Goal: Find specific page/section: Find specific page/section

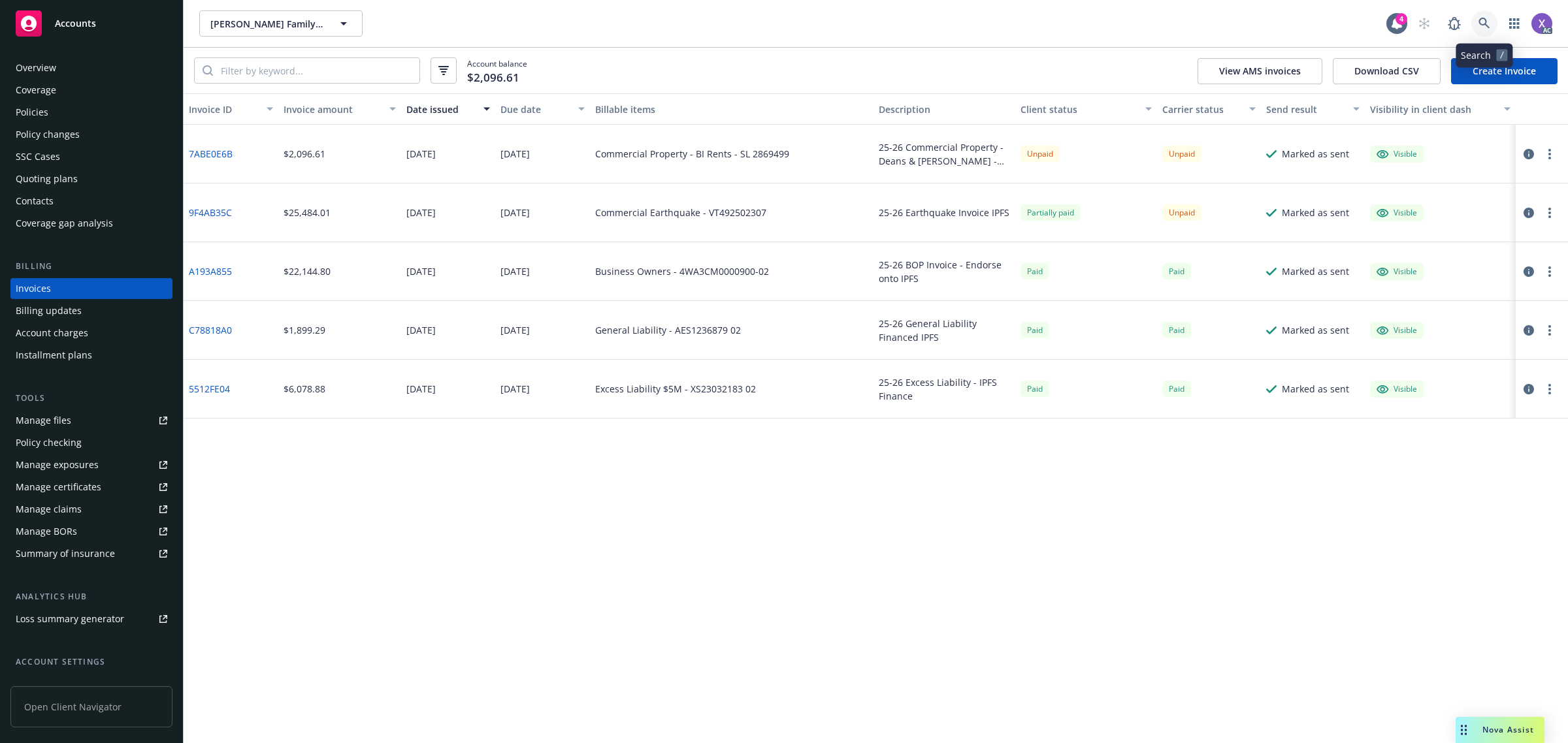
click at [1485, 17] on icon at bounding box center [1484, 23] width 12 height 12
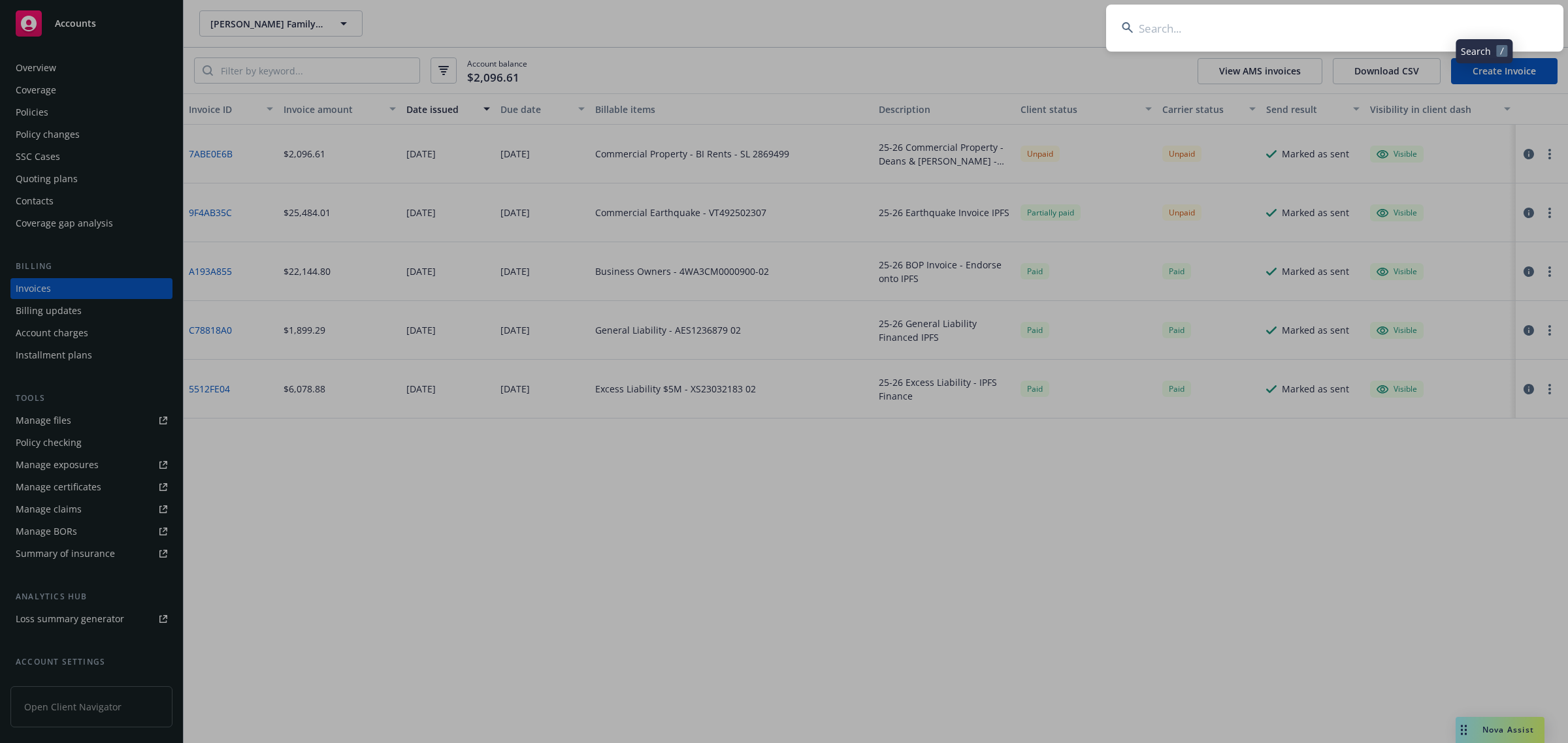
click at [1337, 36] on input at bounding box center [1334, 28] width 457 height 47
type input "[PERSON_NAME]'S IN"
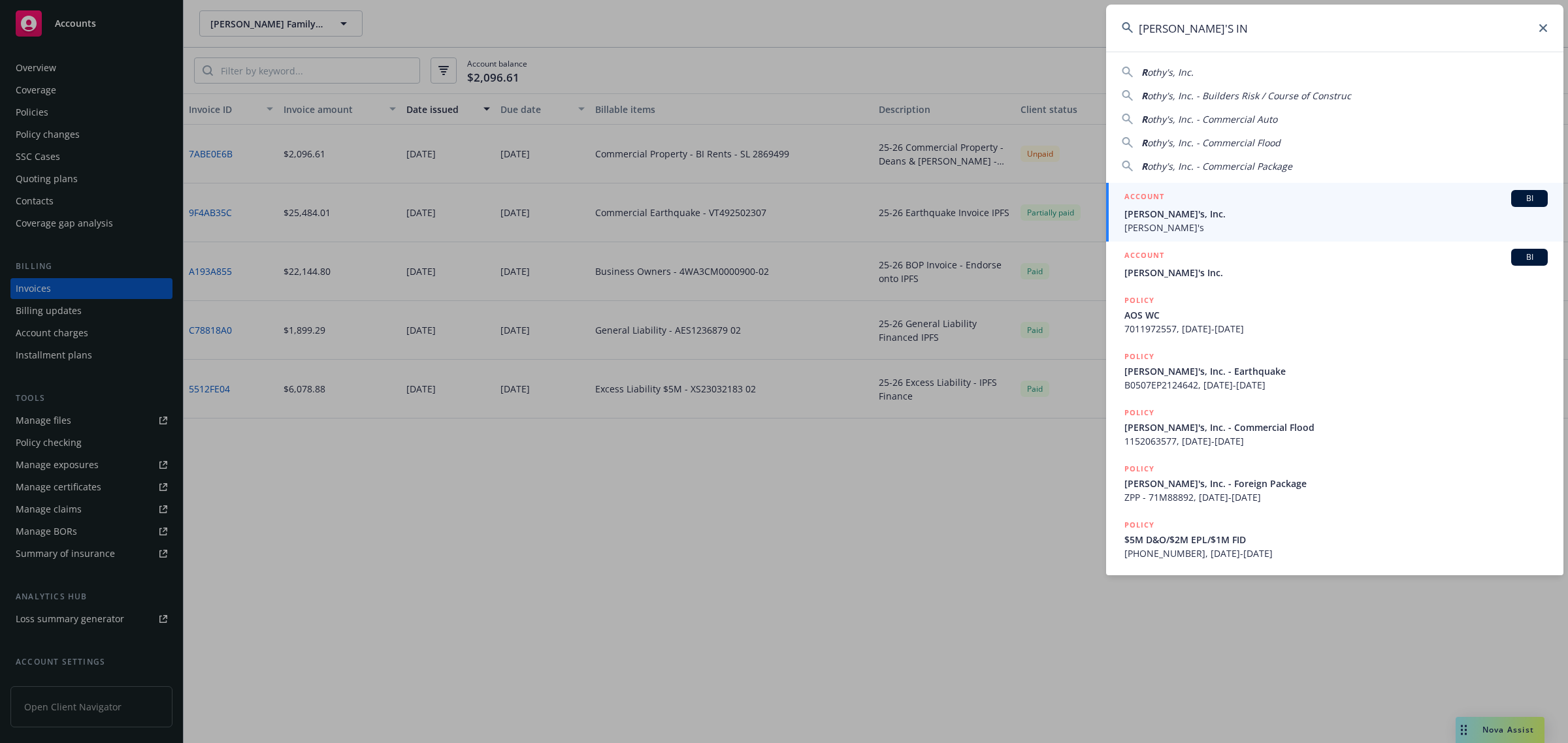
drag, startPoint x: 1186, startPoint y: 216, endPoint x: 1165, endPoint y: 224, distance: 22.5
click at [1186, 216] on span "[PERSON_NAME]'s, Inc." at bounding box center [1336, 214] width 424 height 14
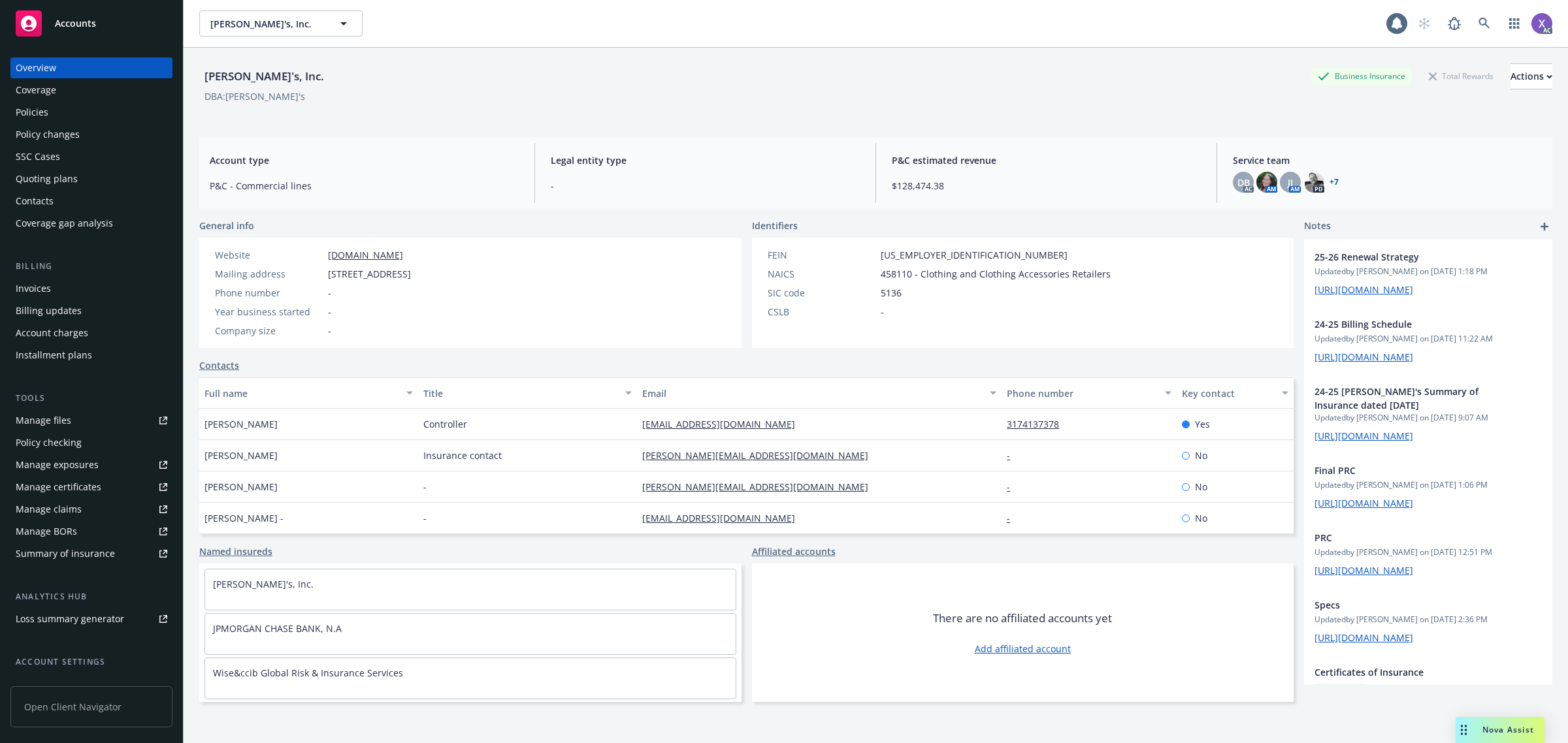
click at [33, 294] on div "Invoices" at bounding box center [33, 289] width 36 height 21
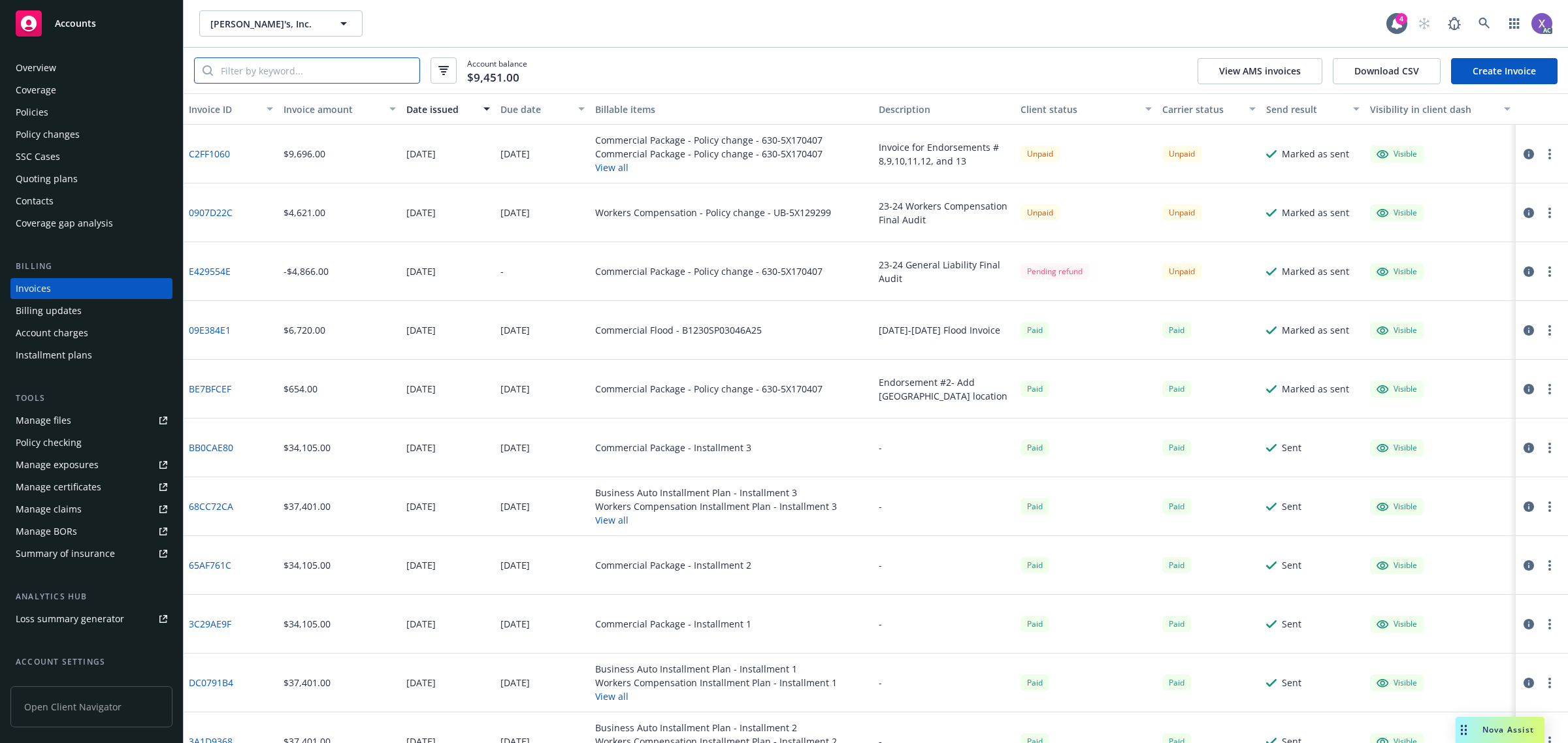
click at [335, 66] on input "search" at bounding box center [316, 70] width 207 height 25
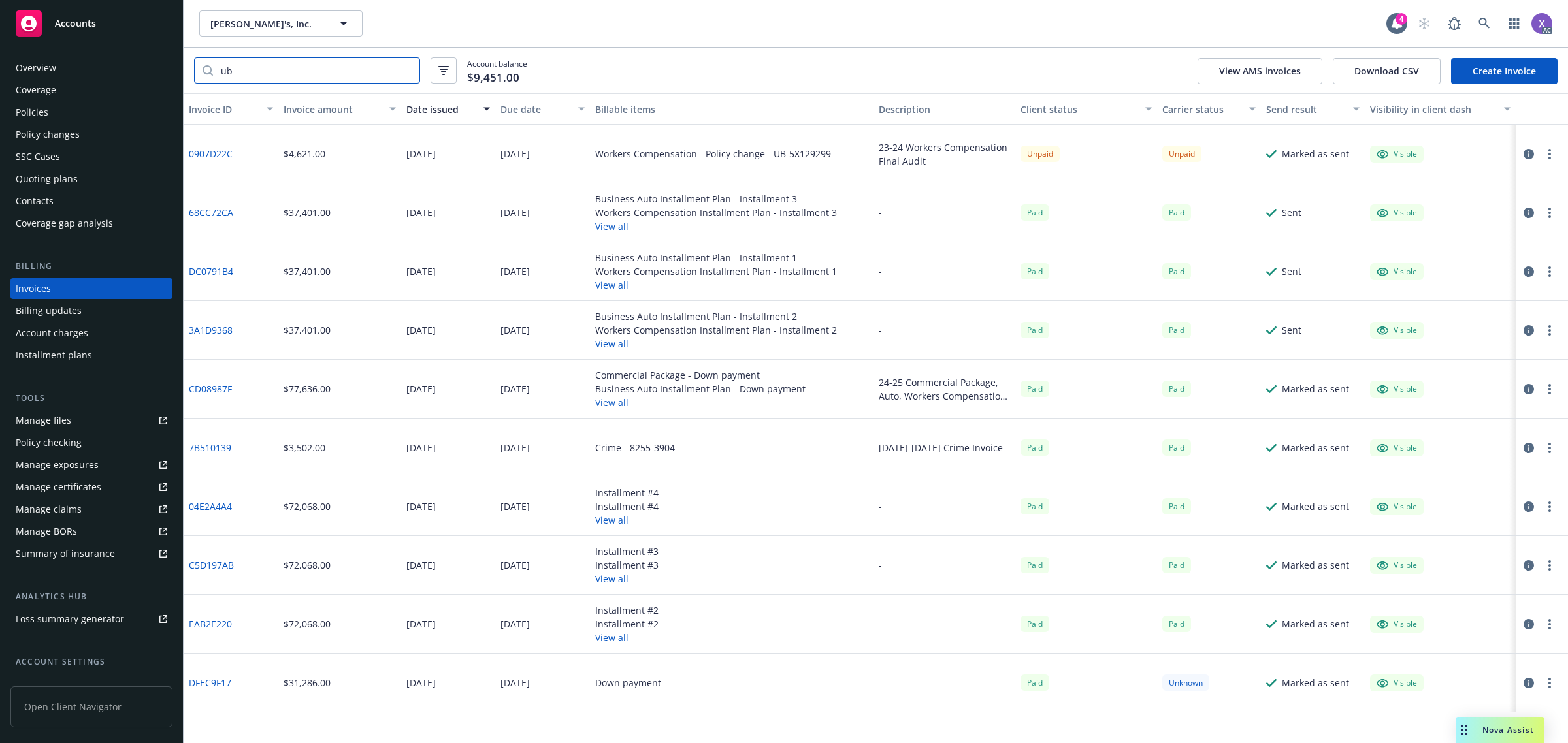
type input "u"
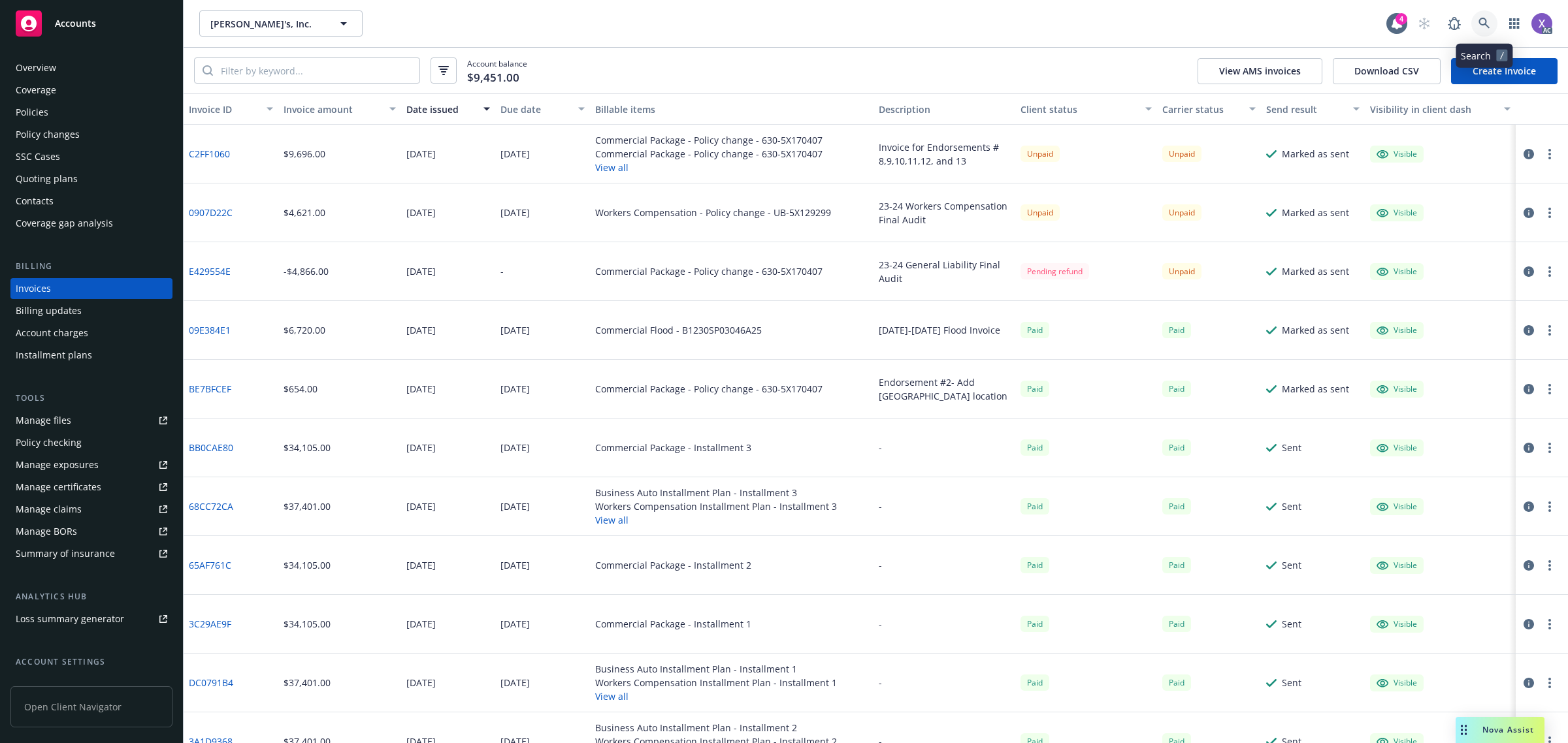
click at [1480, 25] on icon at bounding box center [1484, 23] width 12 height 12
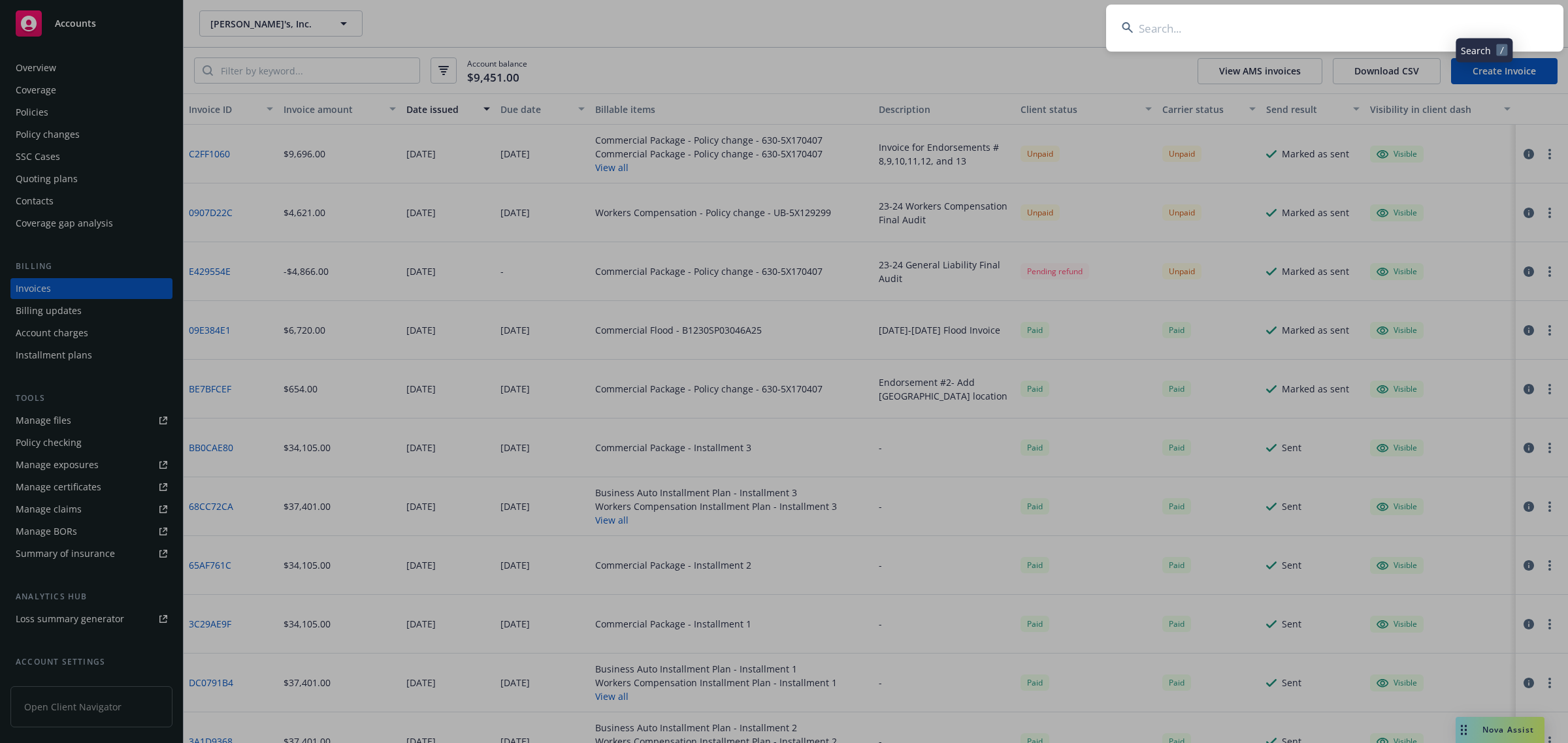
type input "Face Reality"
click at [1369, 25] on input "Face Reality" at bounding box center [1334, 28] width 457 height 47
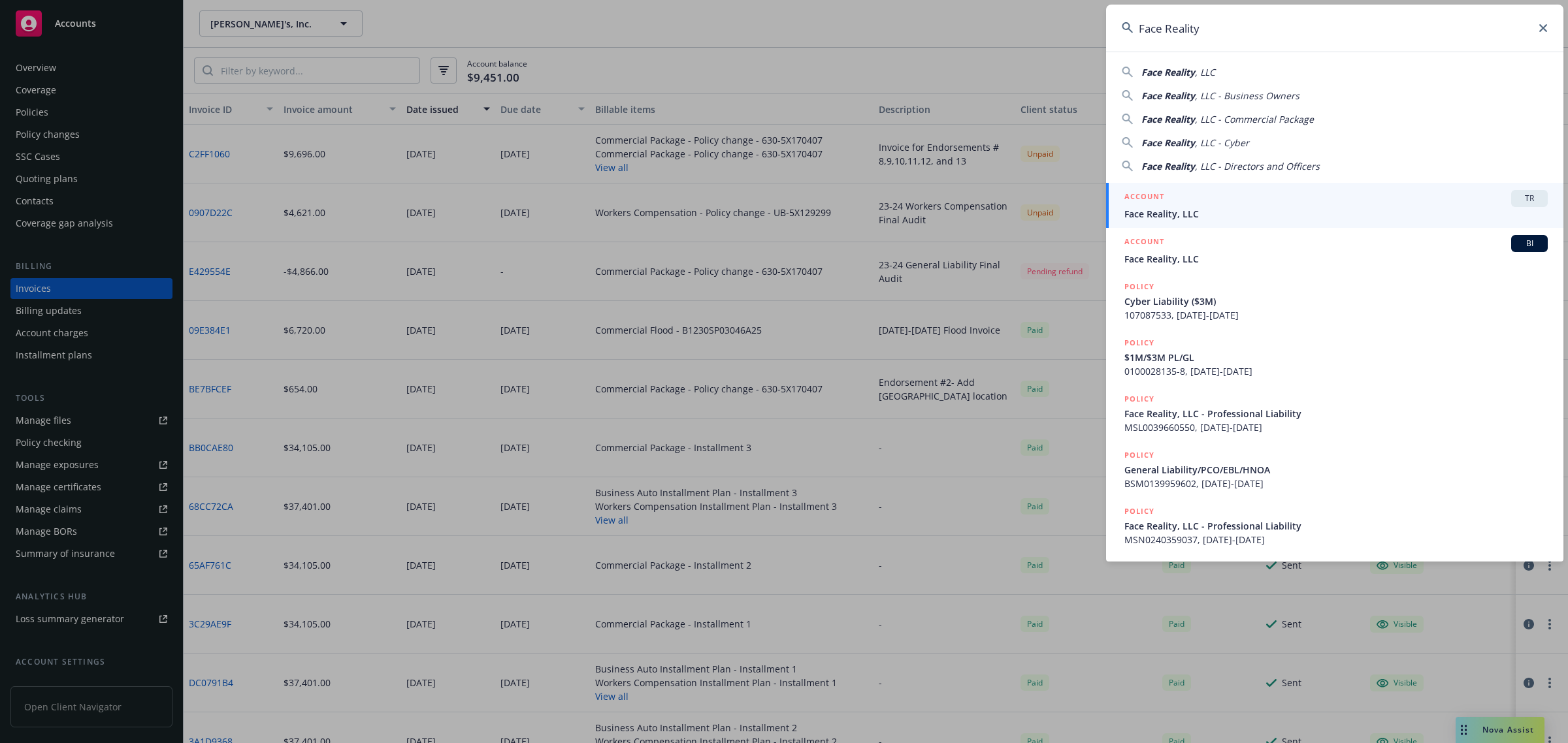
drag, startPoint x: 1186, startPoint y: 259, endPoint x: 1166, endPoint y: 267, distance: 21.5
click at [1186, 259] on span "Face Reality, LLC" at bounding box center [1336, 259] width 424 height 14
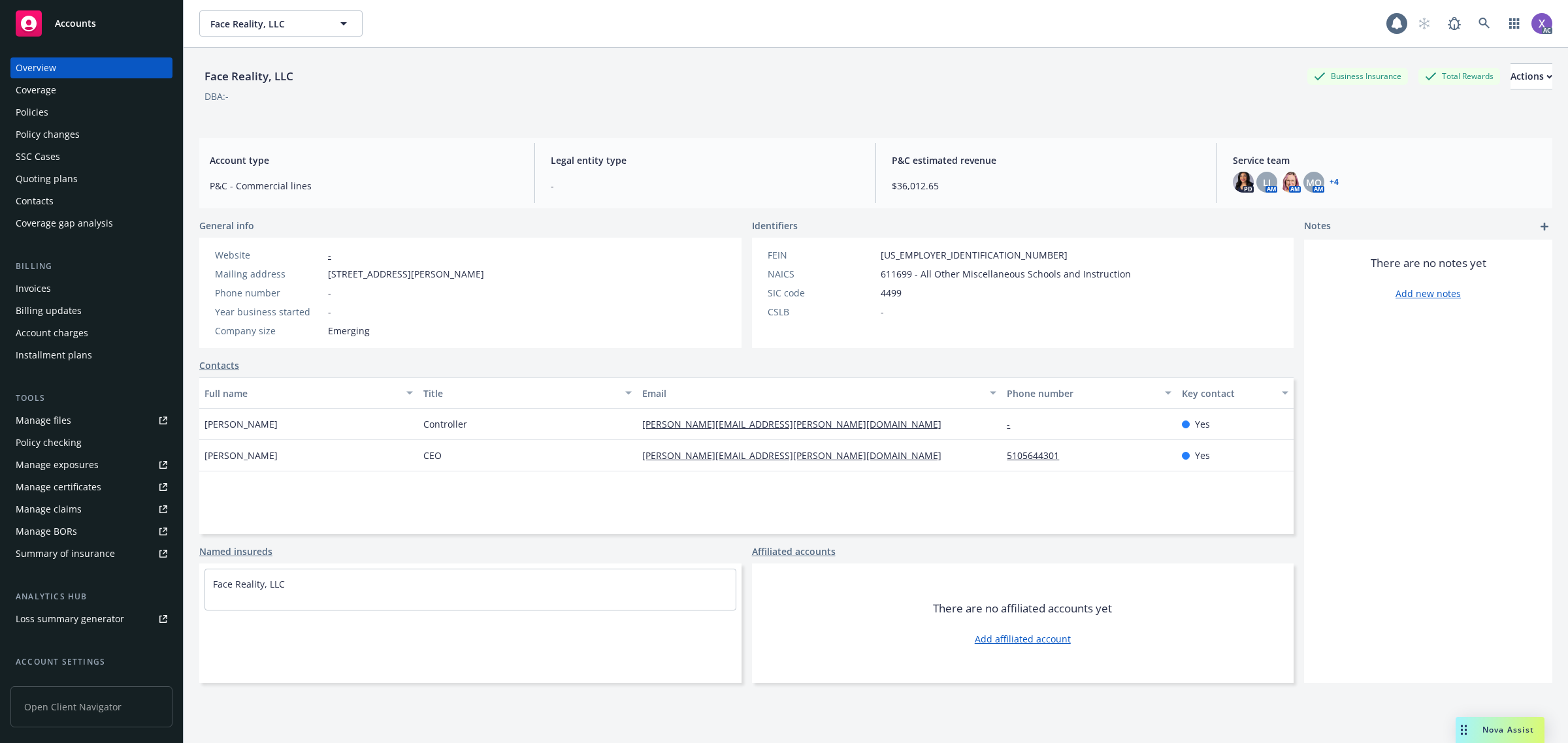
click at [60, 294] on div "Invoices" at bounding box center [91, 289] width 152 height 21
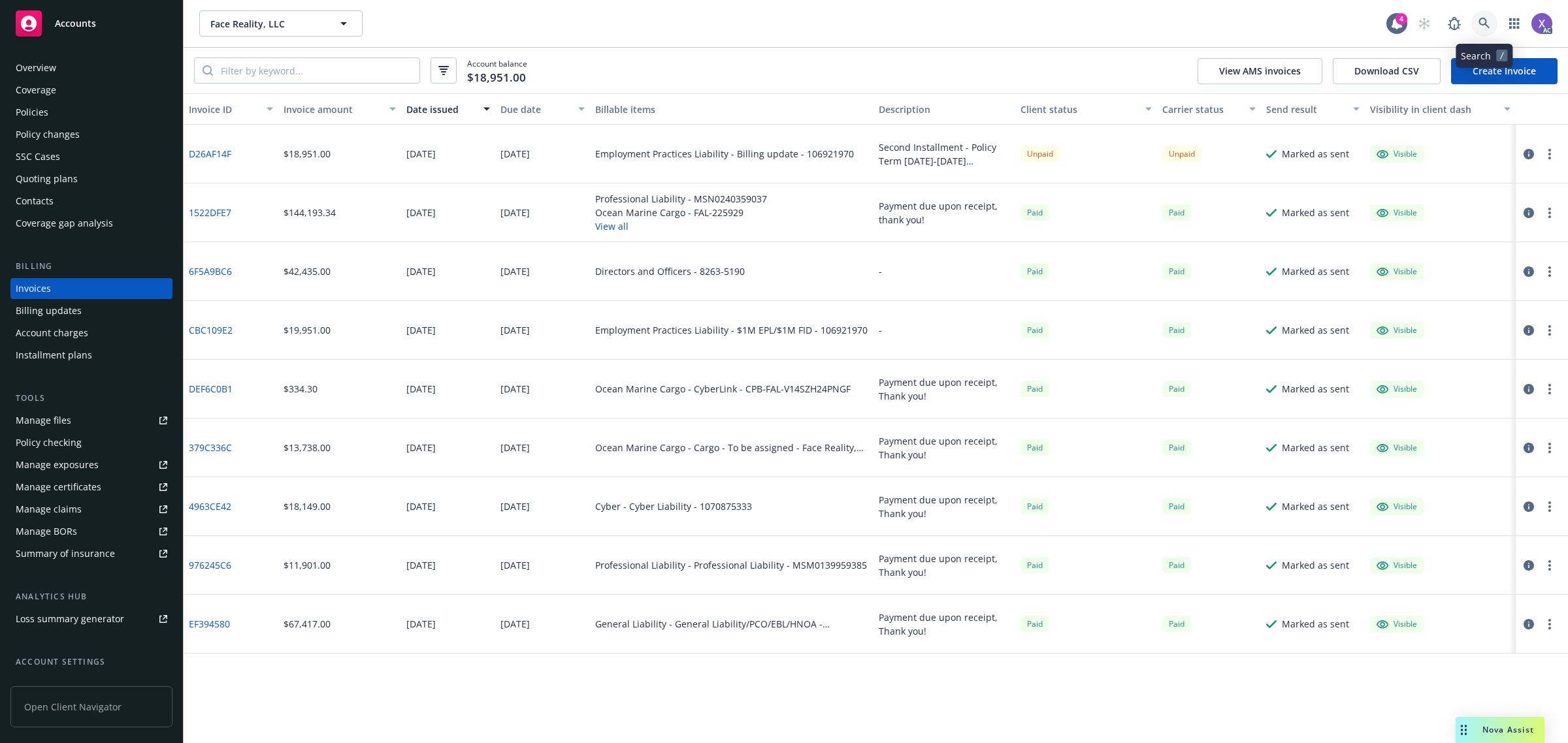
click at [1482, 25] on icon at bounding box center [1483, 22] width 11 height 11
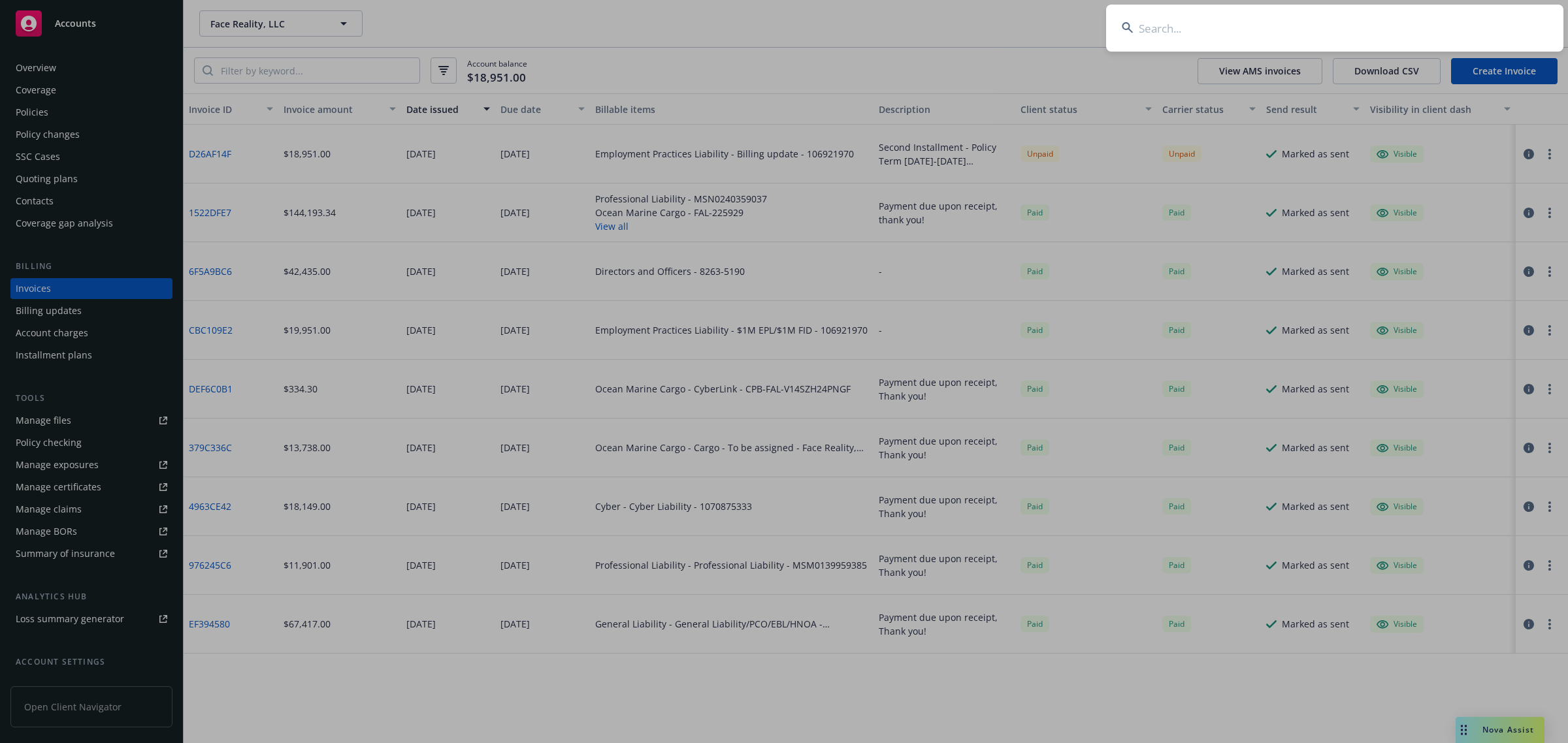
type input "FRONCHIL"
click at [1380, 37] on input "FRONCHIL" at bounding box center [1334, 28] width 457 height 47
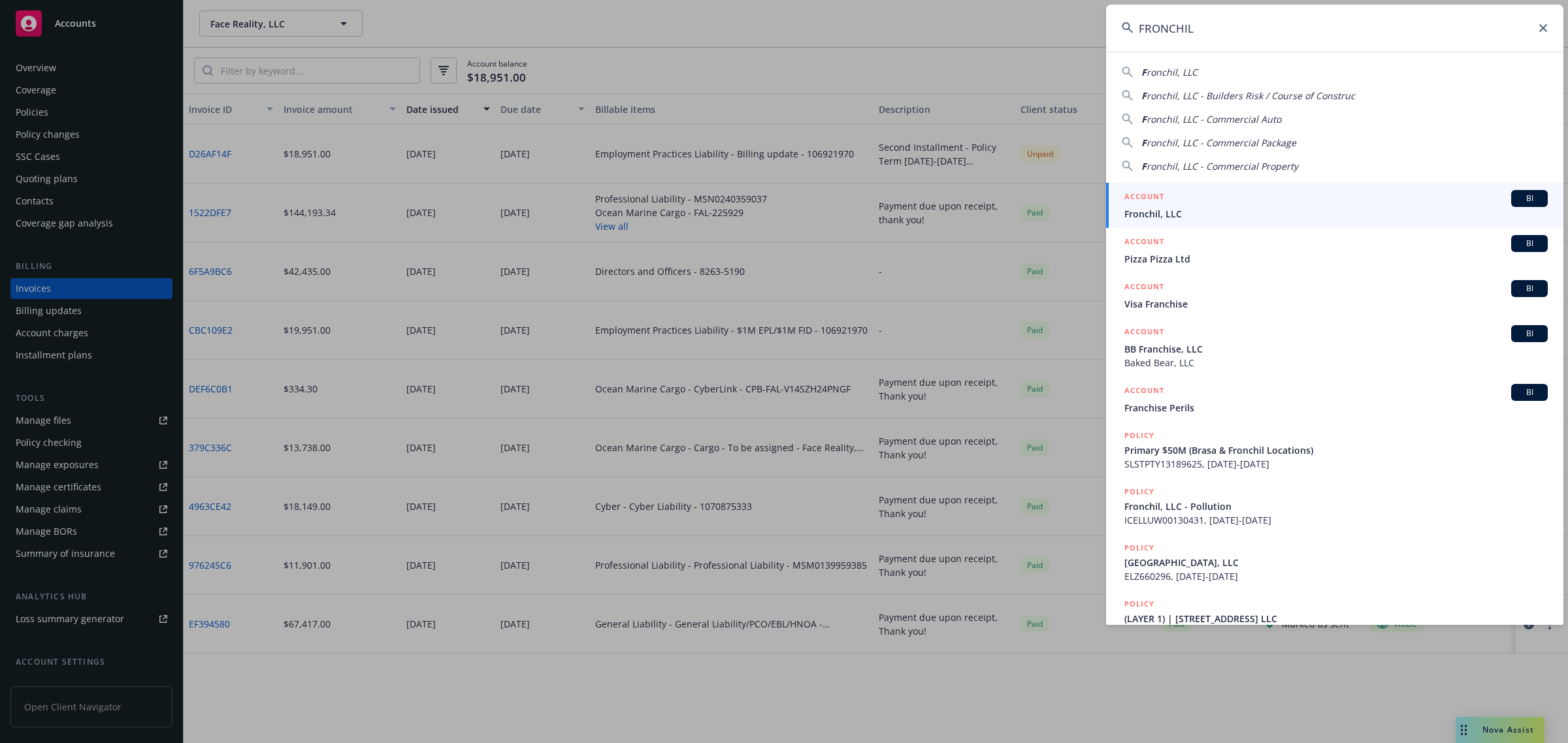
click at [1184, 216] on span "Fronchil, LLC" at bounding box center [1336, 214] width 424 height 14
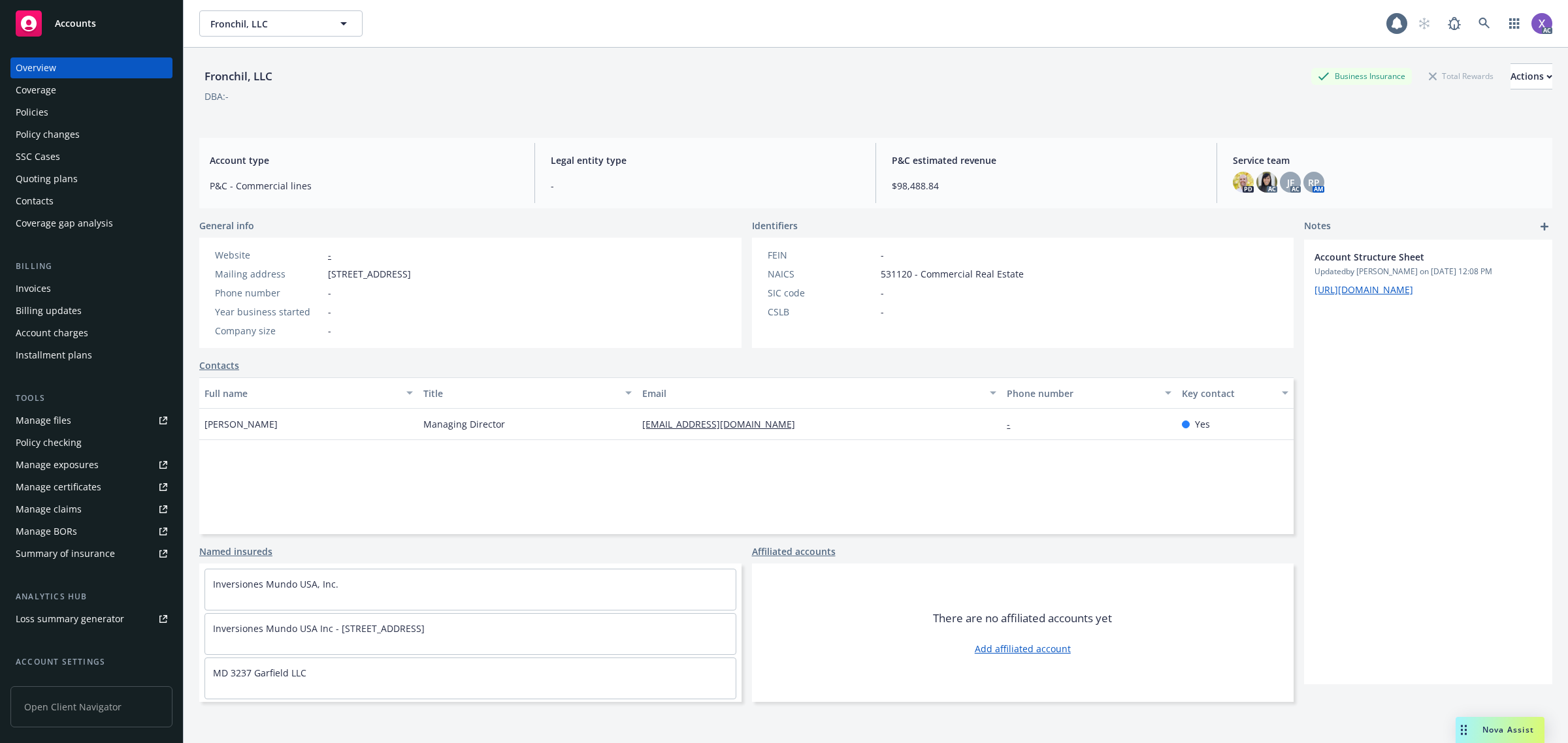
click at [36, 289] on div "Invoices" at bounding box center [33, 289] width 36 height 21
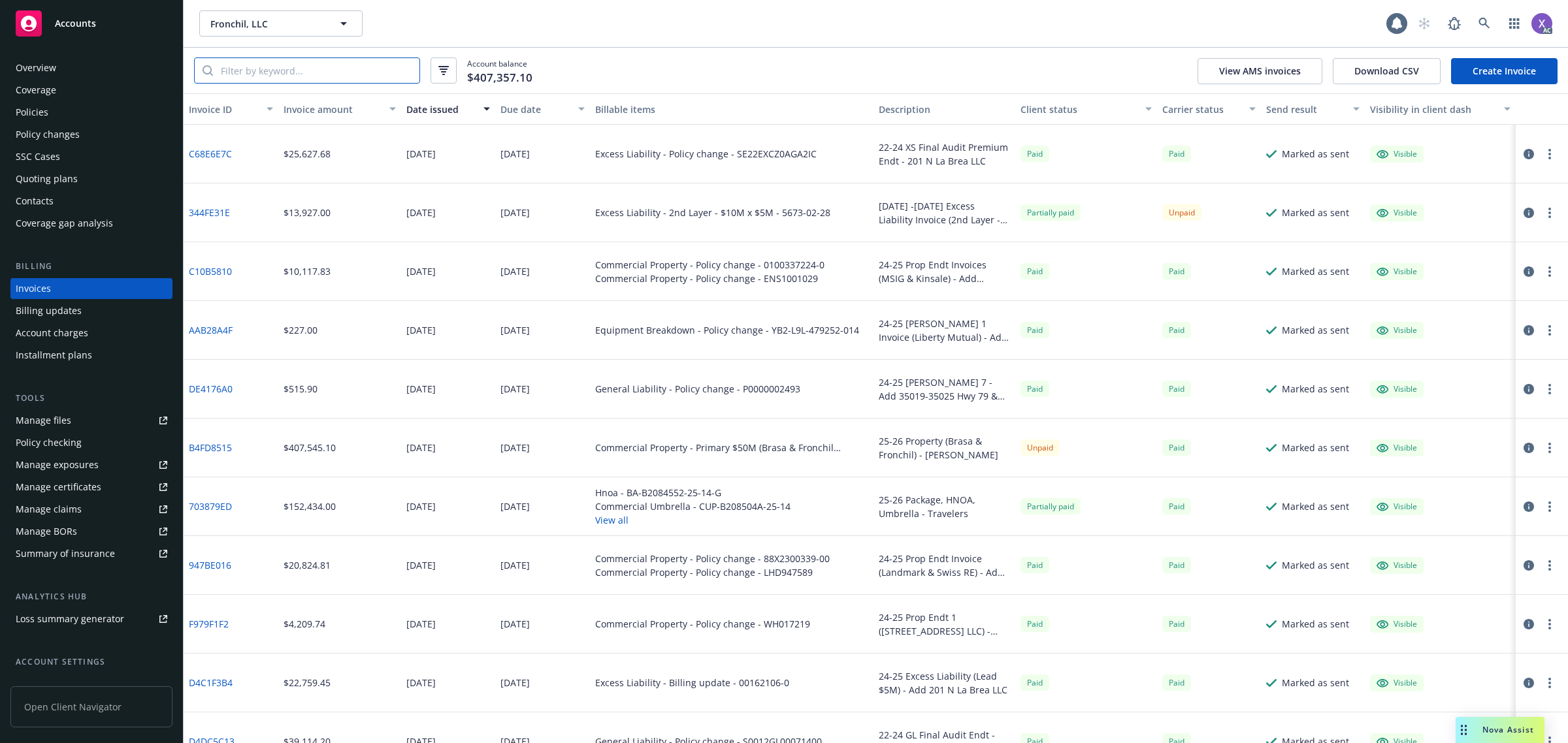
click at [294, 70] on input "search" at bounding box center [316, 70] width 207 height 25
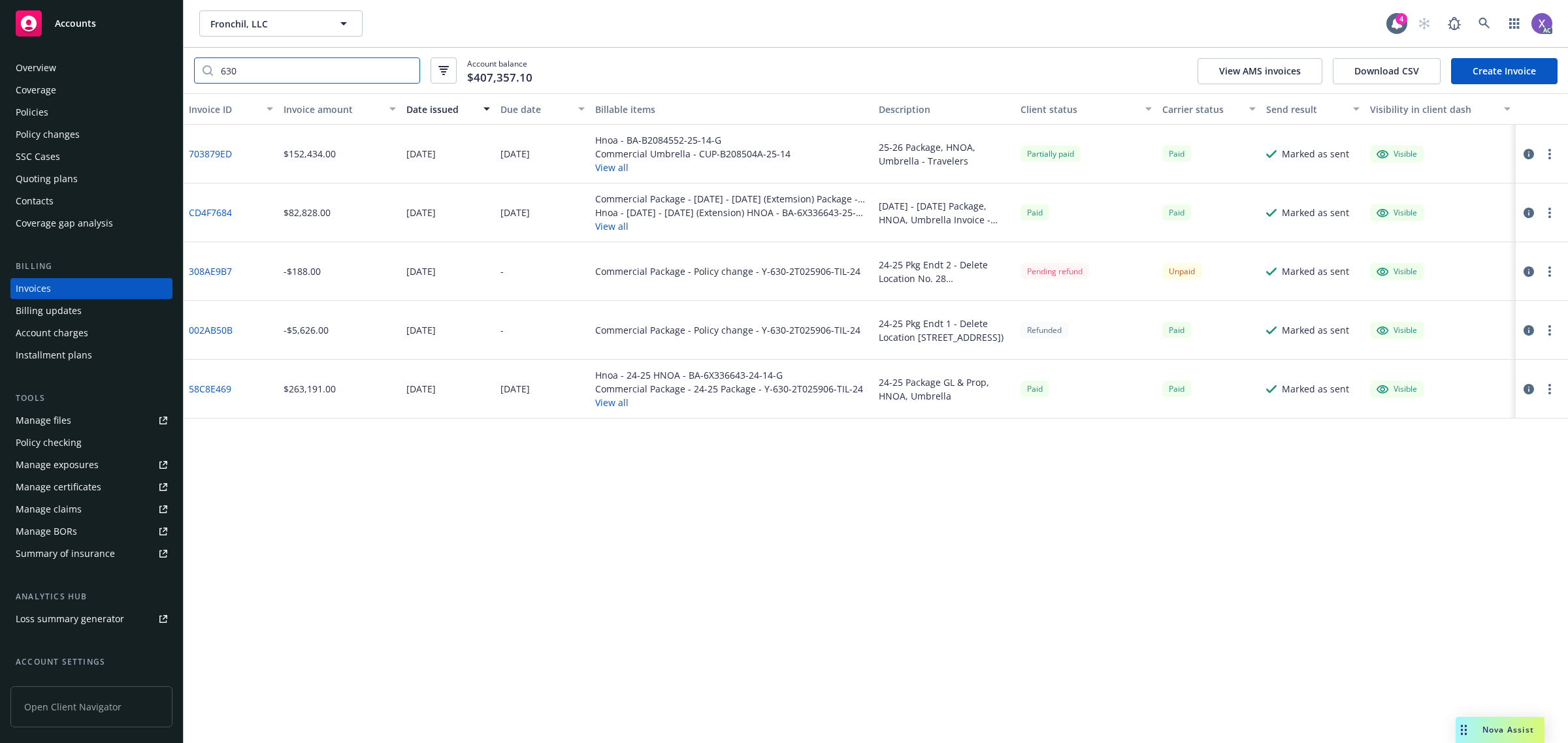
type input "630"
click at [12, 109] on link "Policies" at bounding box center [91, 112] width 162 height 21
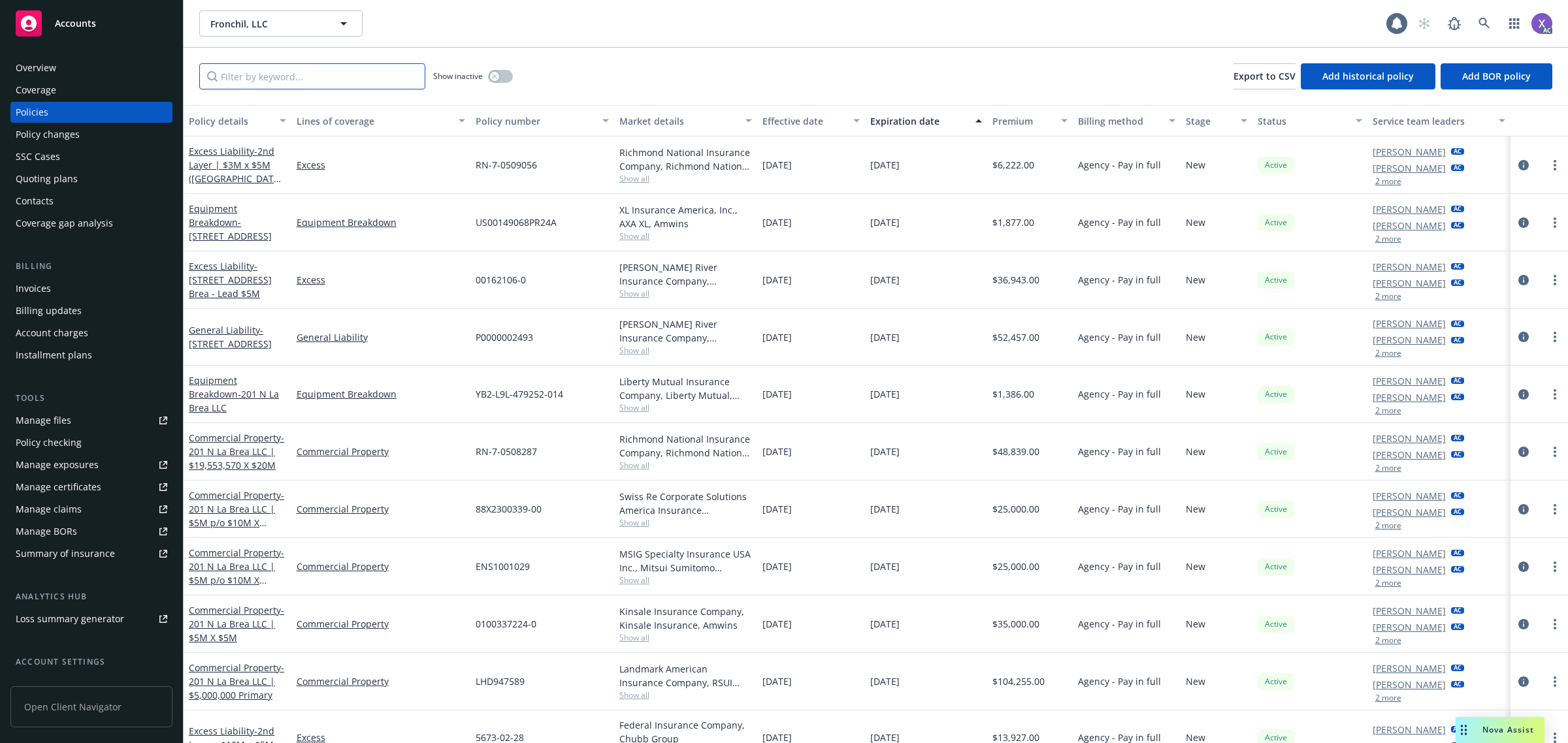
click at [325, 74] on input "Filter by keyword..." at bounding box center [313, 76] width 226 height 26
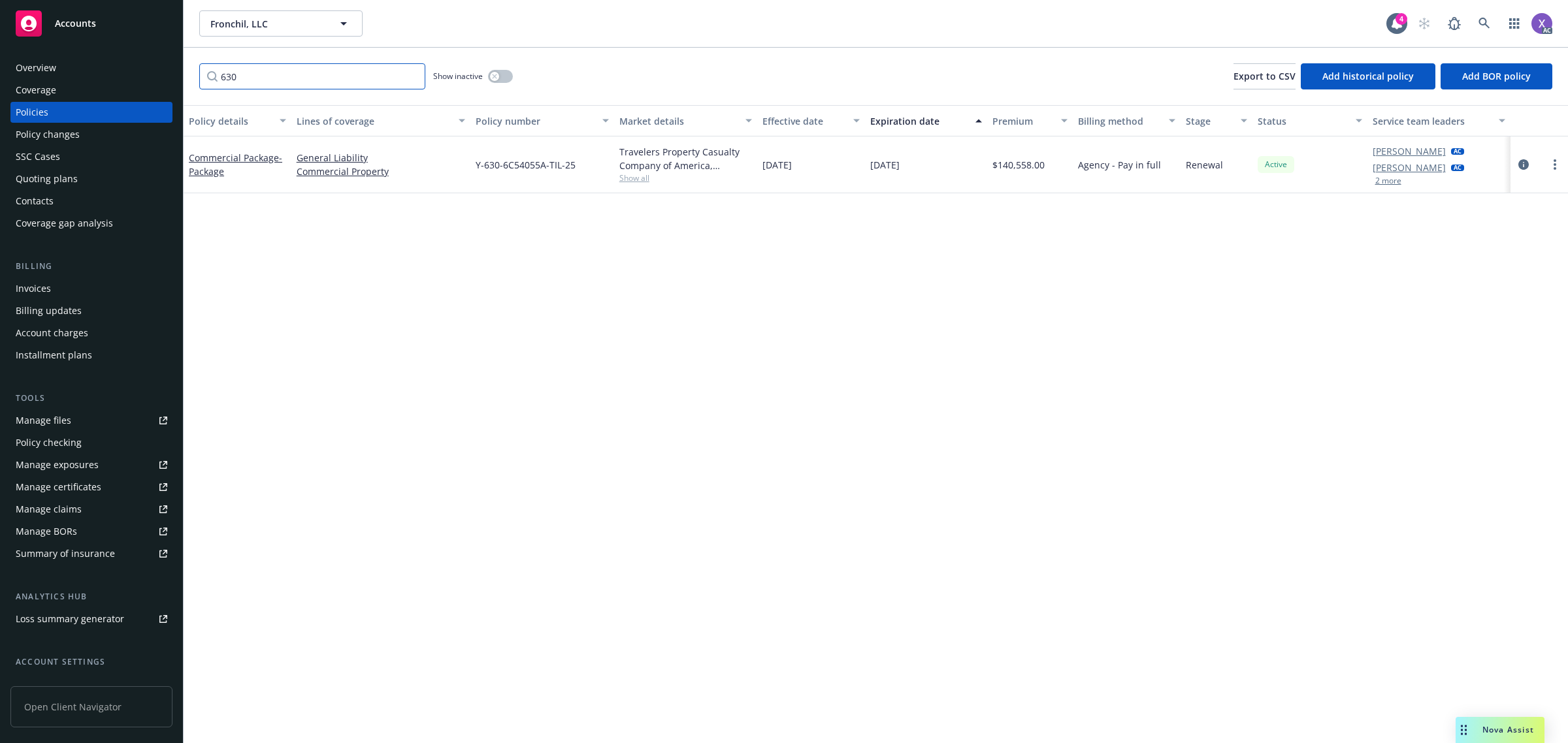
type input "630"
